Goal: Find specific page/section: Find specific page/section

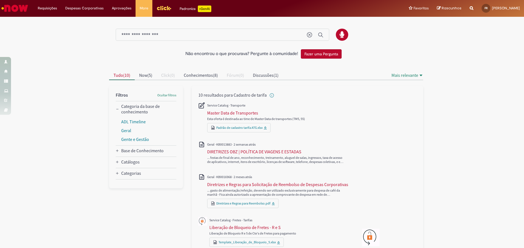
click at [17, 9] on img "Ir para a Homepage" at bounding box center [15, 8] width 28 height 11
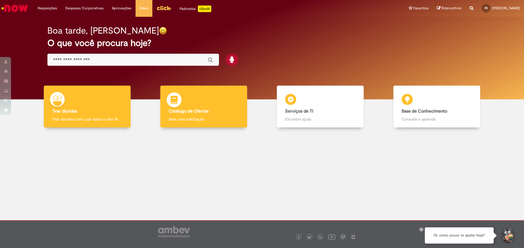
click at [187, 113] on b "Catálogo de Ofertas" at bounding box center [189, 112] width 40 height 6
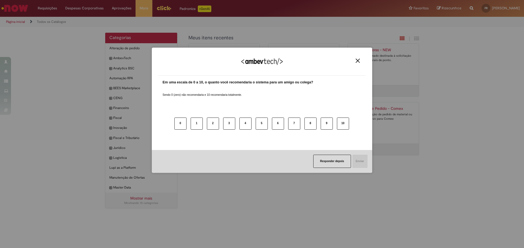
click at [356, 60] on button "Close" at bounding box center [357, 60] width 7 height 5
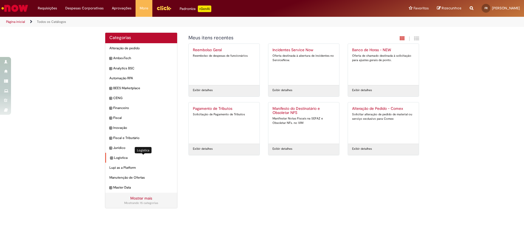
click at [119, 156] on span "Logistica Itens" at bounding box center [143, 158] width 59 height 5
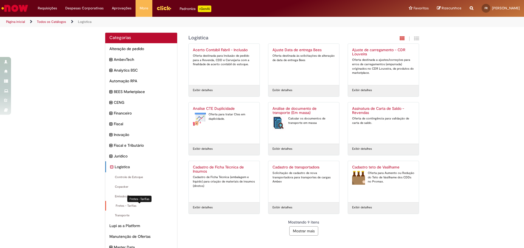
click at [124, 207] on span "Fretes - Tarifas Itens" at bounding box center [141, 206] width 63 height 4
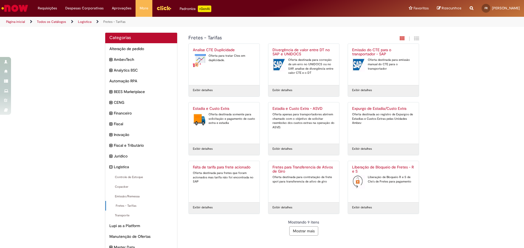
click at [308, 232] on button "Mostrar mais" at bounding box center [304, 231] width 29 height 9
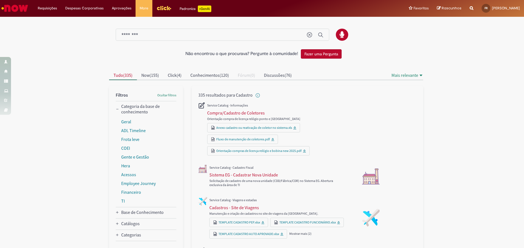
scroll to position [198, 0]
